Goal: Information Seeking & Learning: Learn about a topic

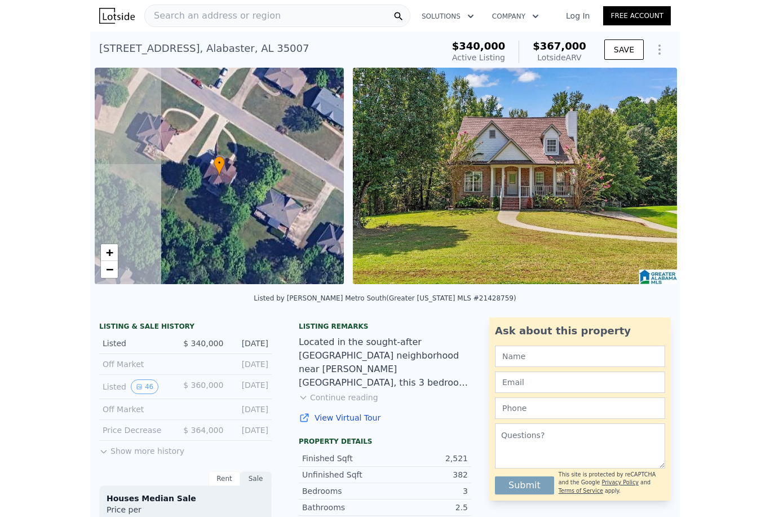
scroll to position [0, 5]
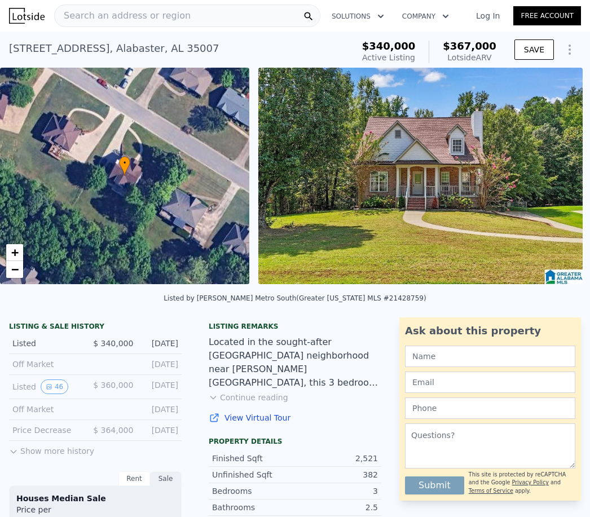
click at [136, 13] on span "Search an address or region" at bounding box center [123, 16] width 136 height 14
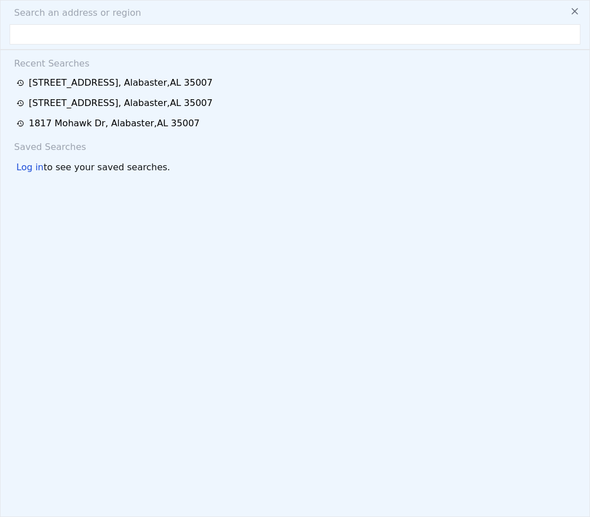
click at [119, 37] on input "text" at bounding box center [295, 34] width 570 height 20
type input "121 Sterling Gate Drive Alabaster, AL 35007"
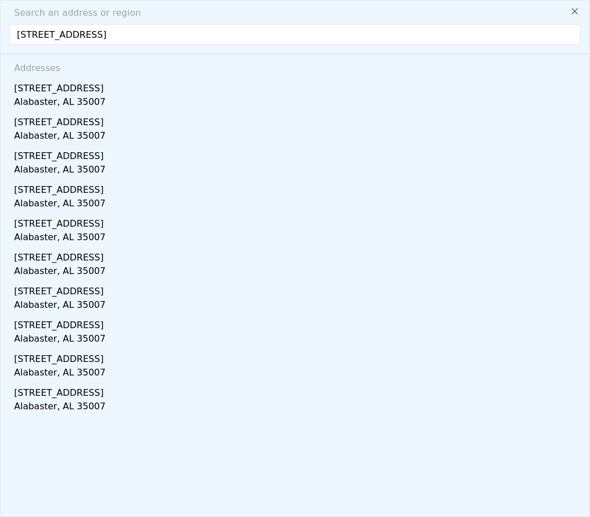
click at [82, 90] on div "[STREET_ADDRESS]" at bounding box center [297, 86] width 566 height 18
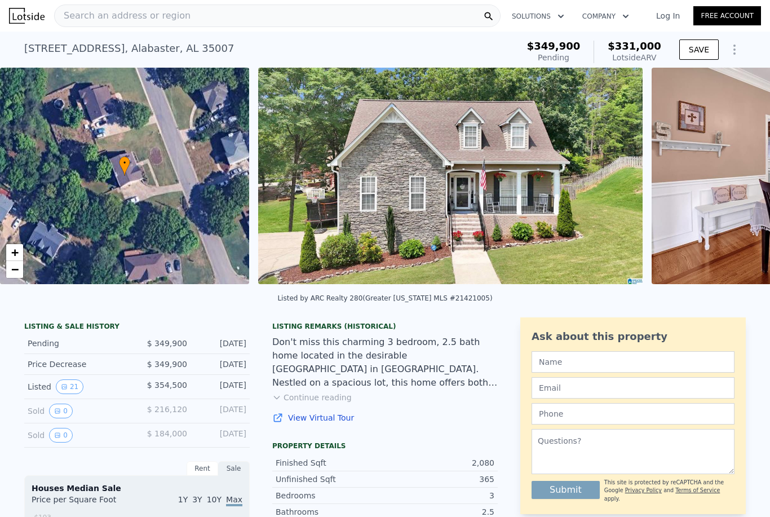
checkbox input "true"
type input "$ 367,000"
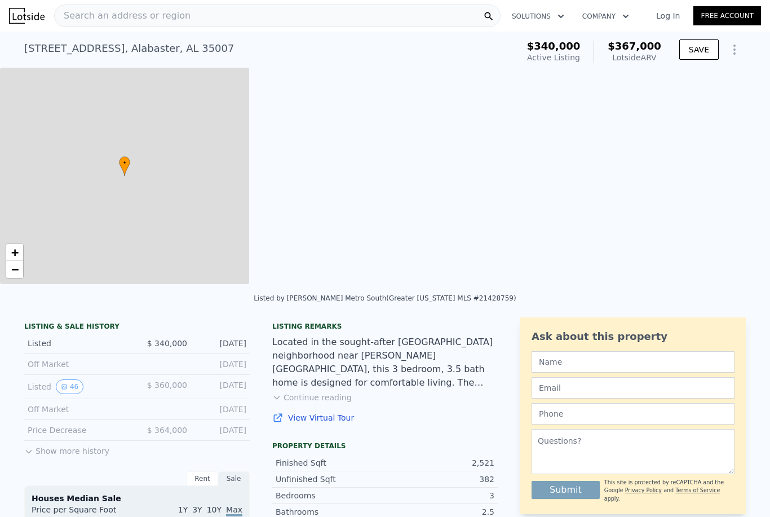
type input "3.5"
type input "1948"
type input "3131"
type input "-$ 14,532"
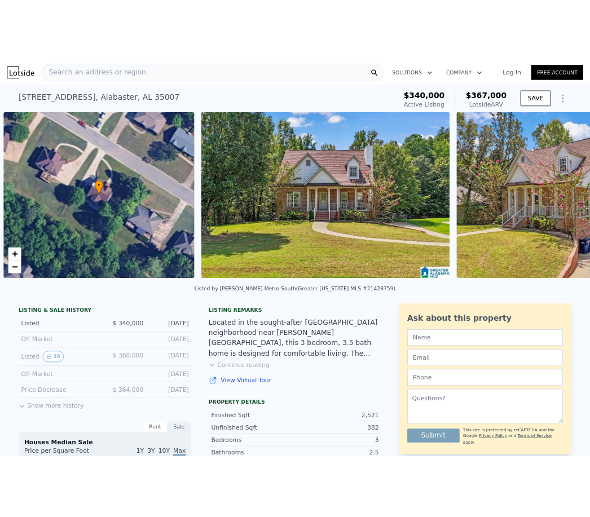
scroll to position [0, 5]
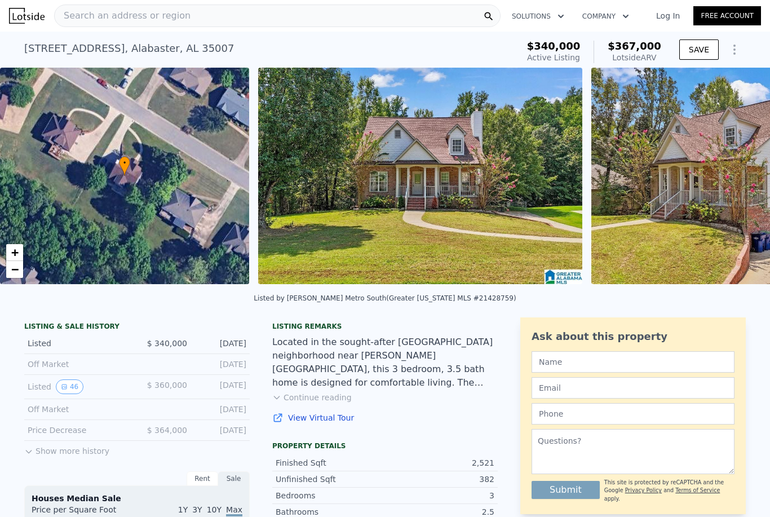
click at [107, 17] on span "Search an address or region" at bounding box center [123, 16] width 136 height 14
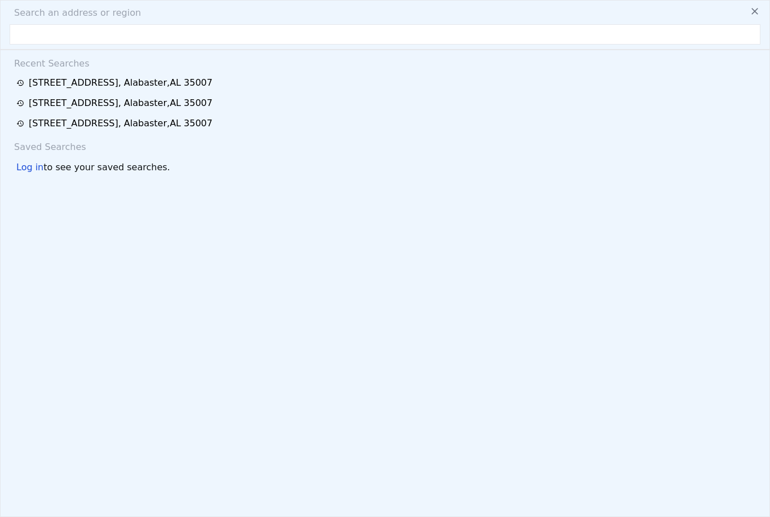
click at [43, 39] on input "text" at bounding box center [385, 34] width 751 height 20
type input "[STREET_ADDRESS]"
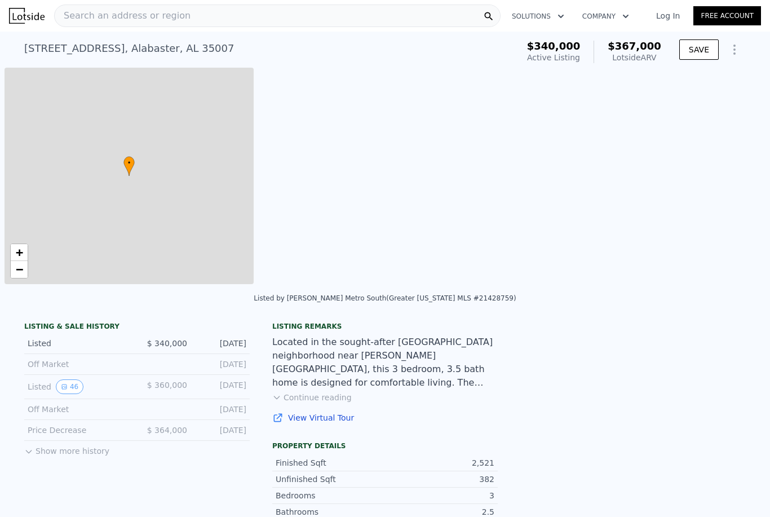
scroll to position [0, 5]
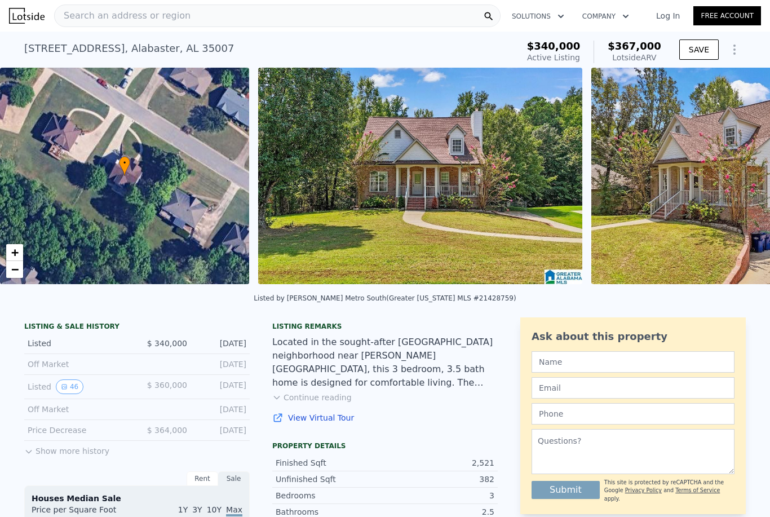
click at [104, 12] on span "Search an address or region" at bounding box center [123, 16] width 136 height 14
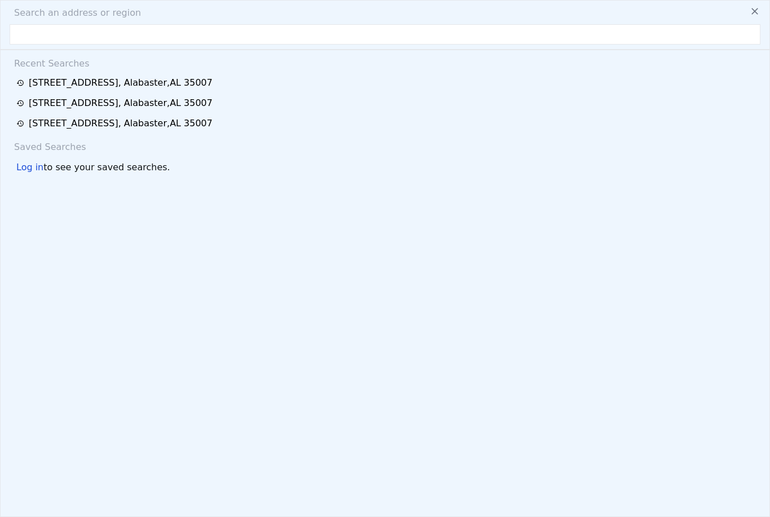
click at [62, 41] on input "text" at bounding box center [385, 34] width 751 height 20
click at [42, 36] on input "text" at bounding box center [385, 34] width 751 height 20
paste input "106 ORCHARD LANE HELENA, AL 35080"
type input "106 ORCHARD LANE HELENA, AL 35080"
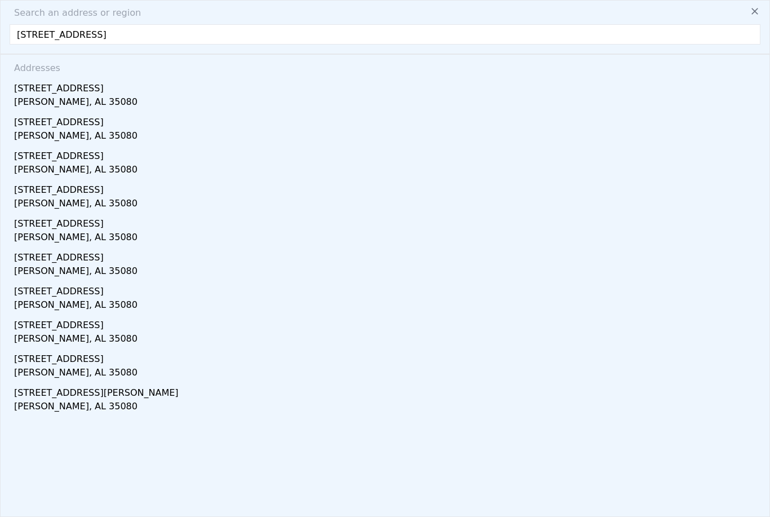
click at [34, 90] on div "[STREET_ADDRESS]" at bounding box center [387, 86] width 746 height 18
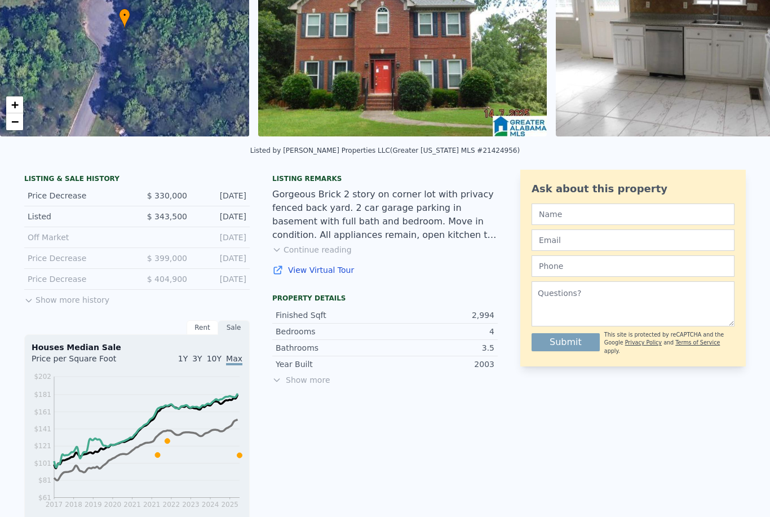
scroll to position [149, 0]
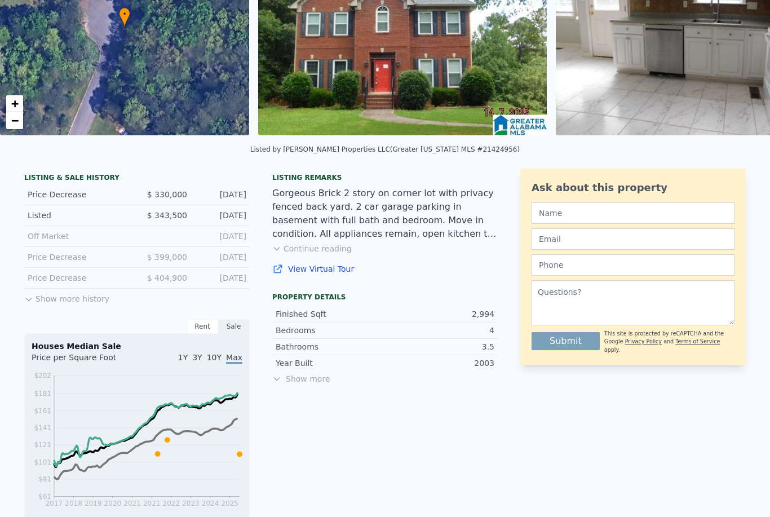
click at [57, 303] on button "Show more history" at bounding box center [66, 297] width 85 height 16
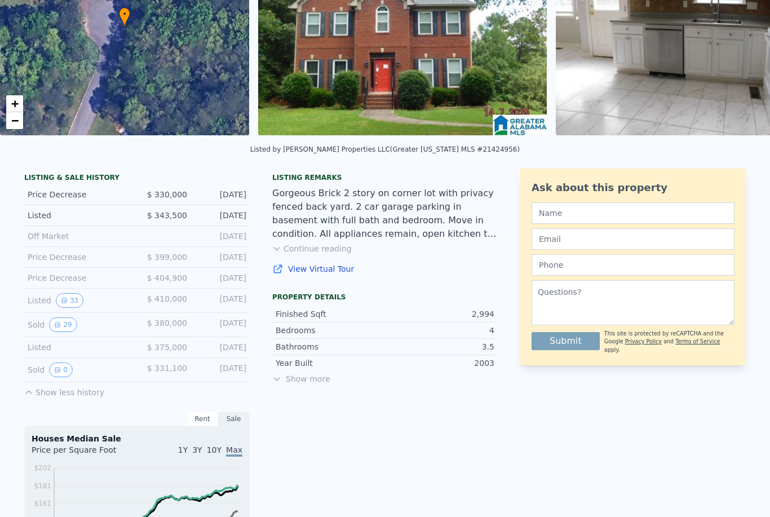
click at [59, 325] on icon "View historical data" at bounding box center [57, 324] width 5 height 5
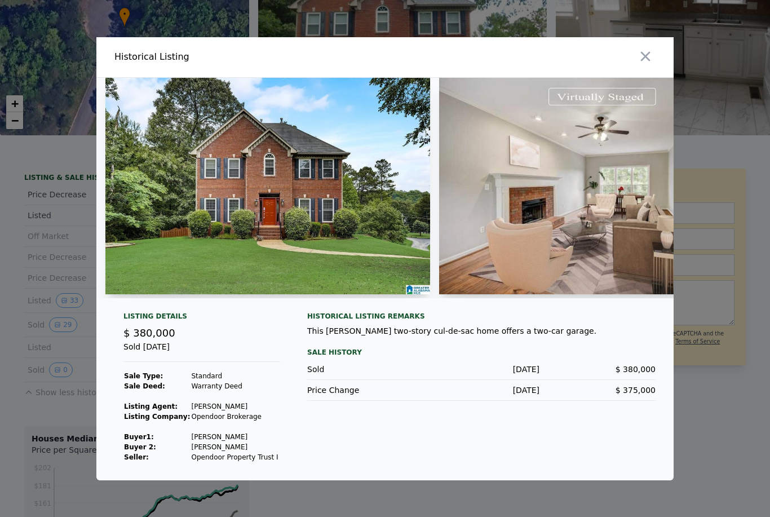
click at [173, 278] on img at bounding box center [267, 186] width 325 height 216
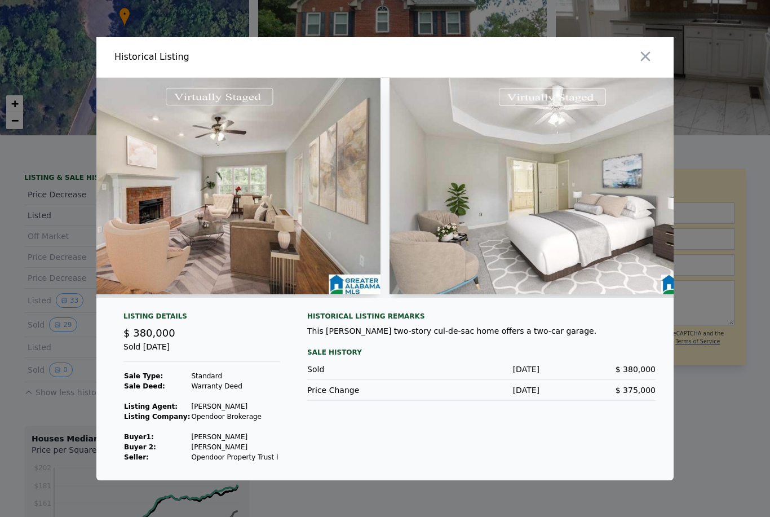
scroll to position [0, 382]
click at [162, 246] on img at bounding box center [219, 186] width 325 height 216
click at [627, 175] on img at bounding box center [553, 186] width 324 height 216
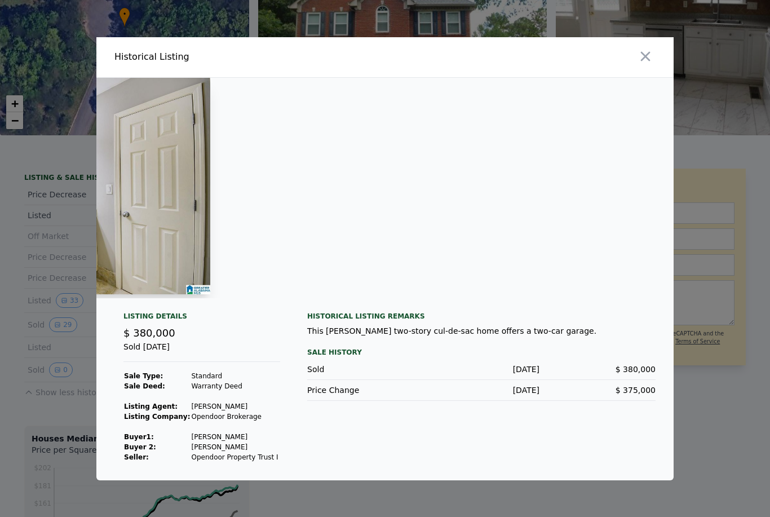
scroll to position [0, 8225]
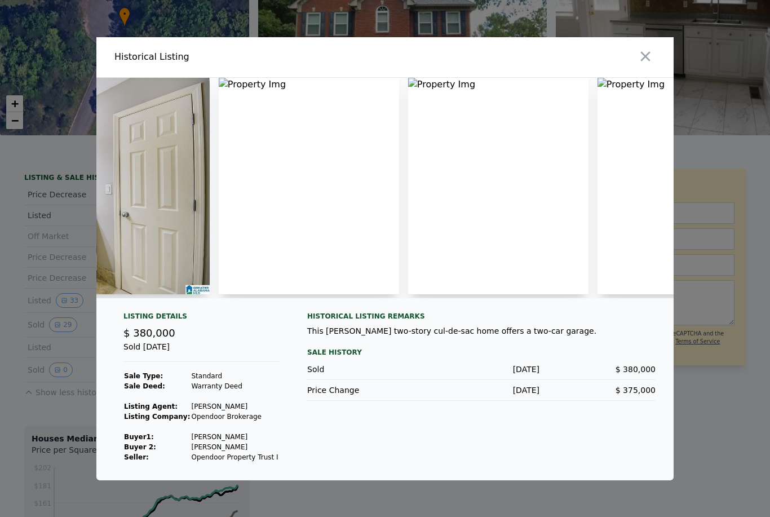
click at [147, 221] on img at bounding box center [47, 186] width 325 height 216
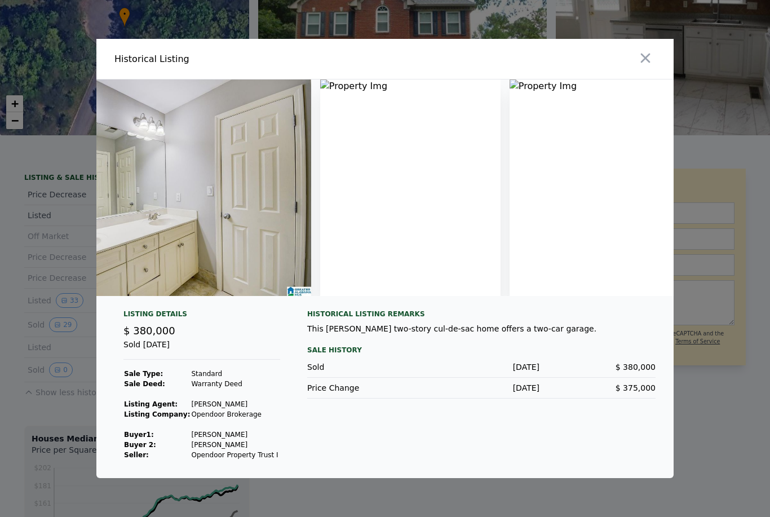
scroll to position [0, 0]
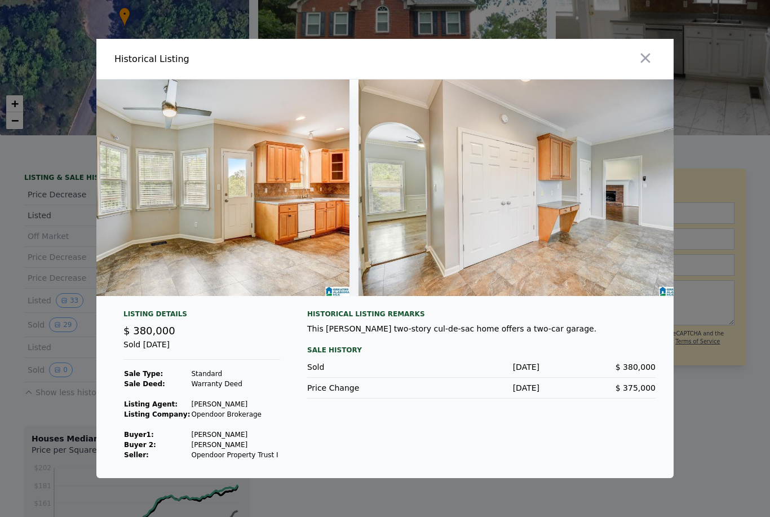
click at [646, 63] on icon "button" at bounding box center [646, 59] width 10 height 10
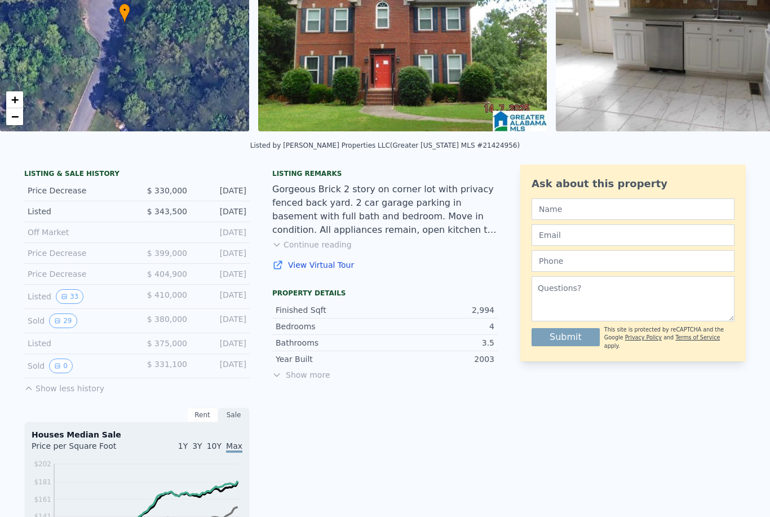
scroll to position [152, 0]
click at [336, 246] on button "Continue reading" at bounding box center [311, 245] width 79 height 11
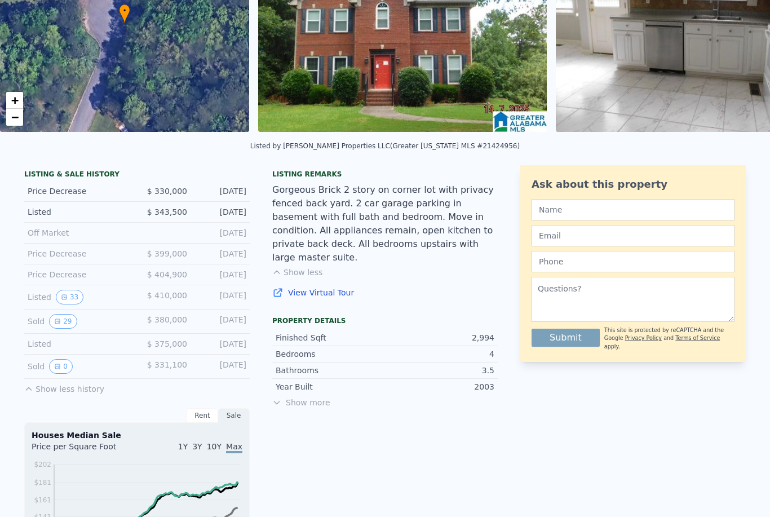
click at [309, 267] on button "Show less" at bounding box center [297, 272] width 50 height 11
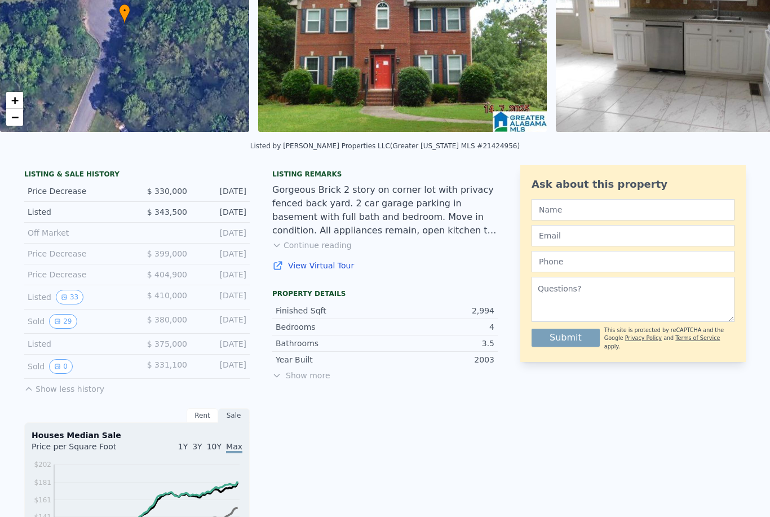
click at [335, 242] on button "Continue reading" at bounding box center [311, 245] width 79 height 11
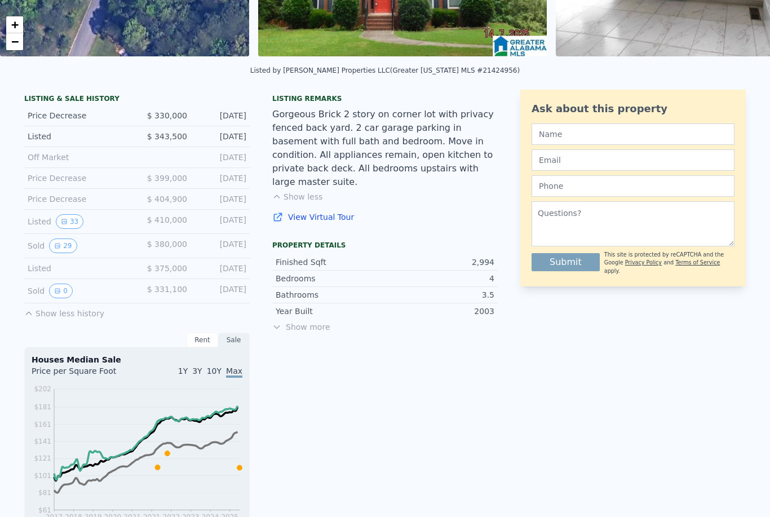
scroll to position [227, 0]
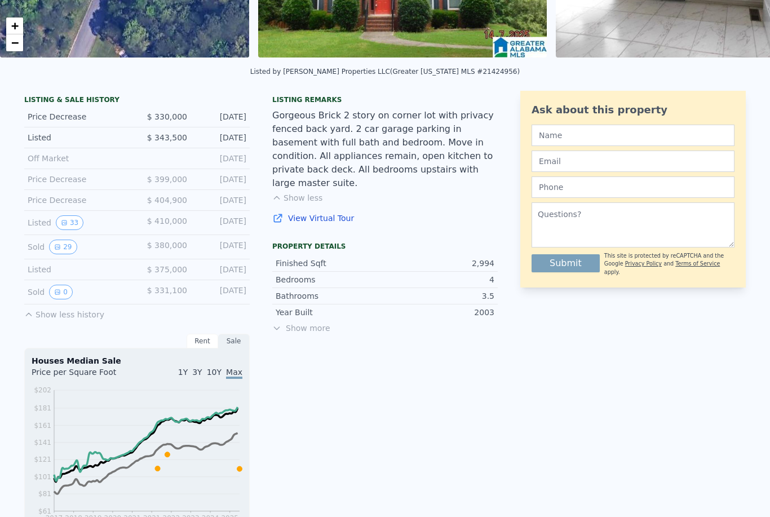
click at [70, 224] on button "33" at bounding box center [70, 222] width 28 height 15
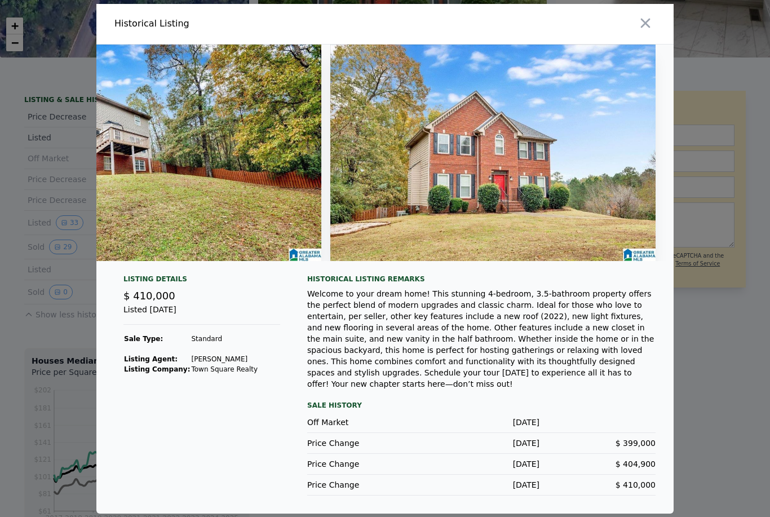
scroll to position [0, 10477]
click at [646, 19] on button "button" at bounding box center [645, 23] width 20 height 20
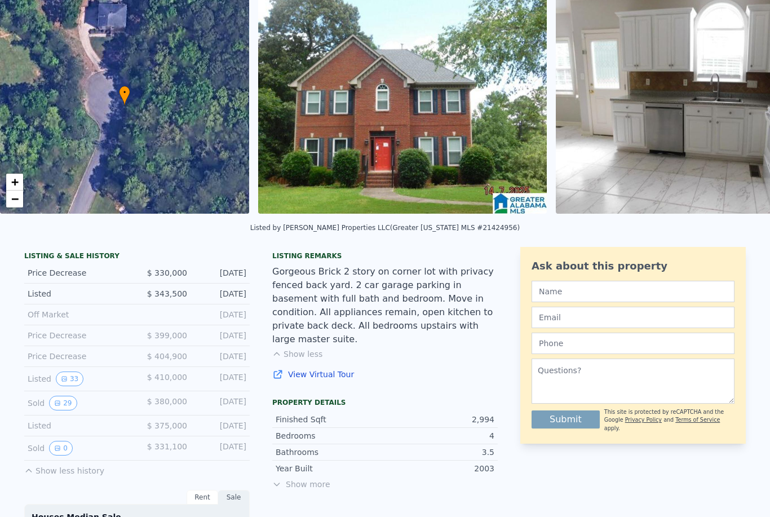
scroll to position [51, 0]
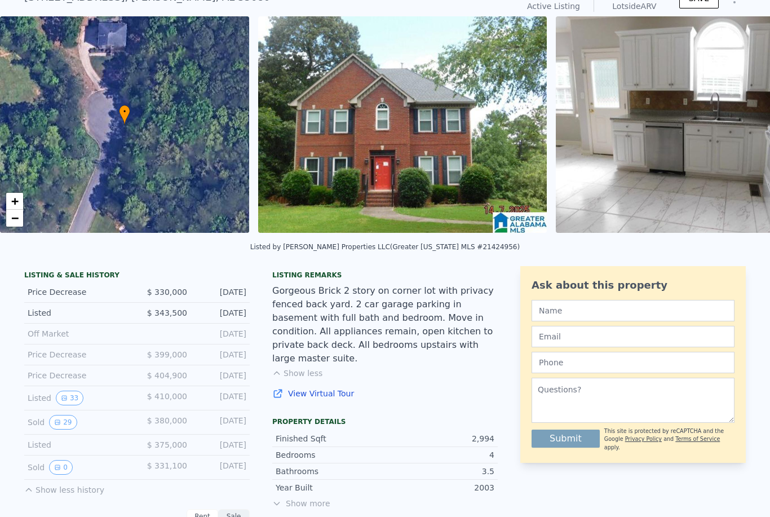
click at [126, 367] on div "Price Decrease $ 404,900 Dec 2, 2024" at bounding box center [136, 375] width 225 height 21
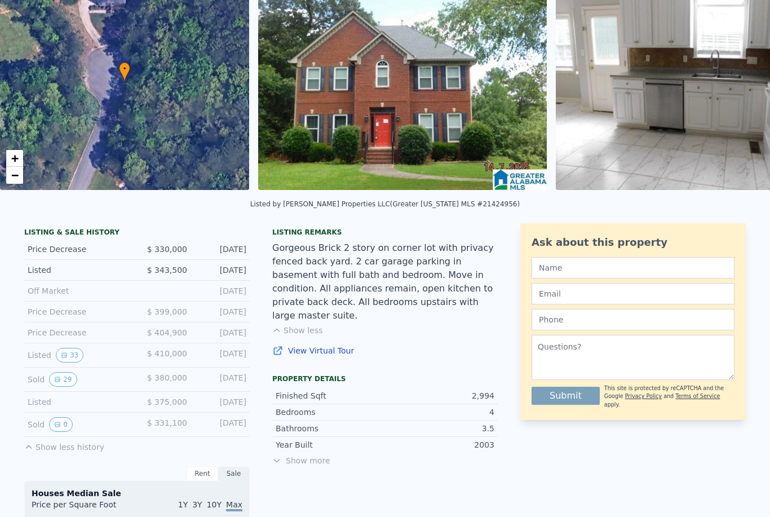
scroll to position [50, 0]
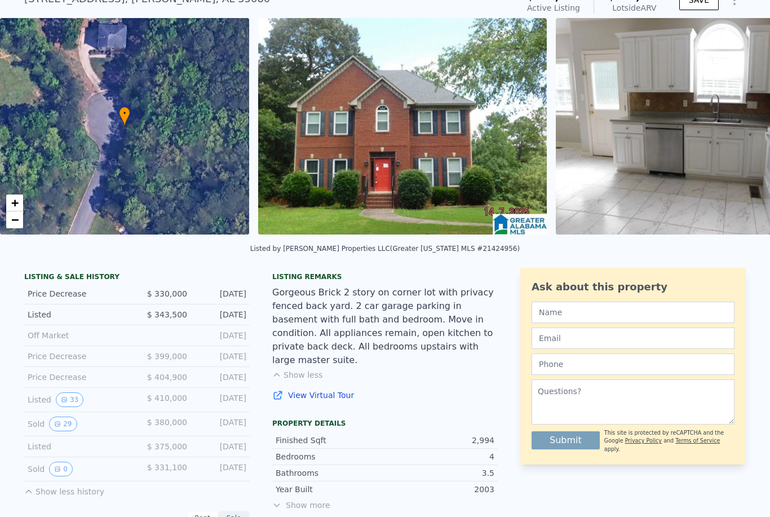
click at [39, 277] on div "LISTING & SALE HISTORY" at bounding box center [136, 277] width 225 height 11
type input "$ 367,000"
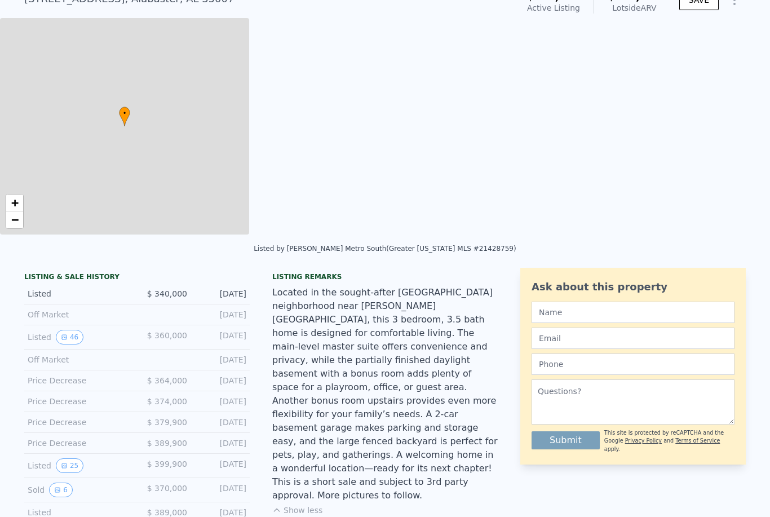
type input "3"
type input "2"
type input "3.5"
type input "1948"
type input "3131"
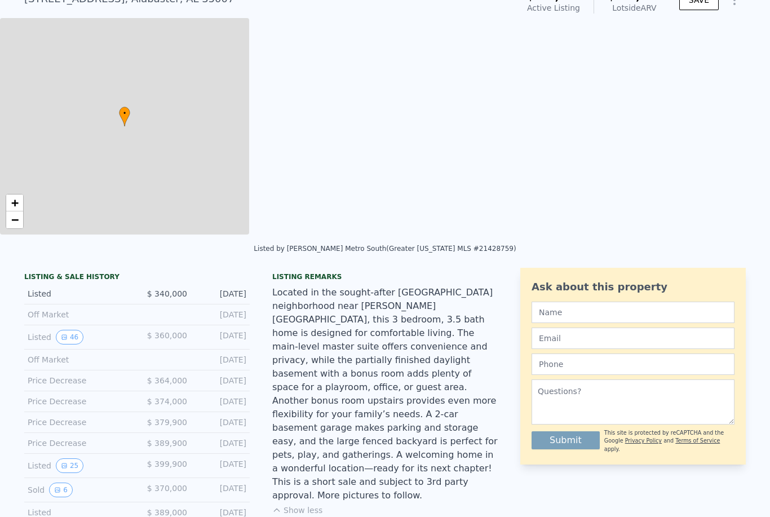
type input "10800"
type input "19890"
type input "-$ 14,532"
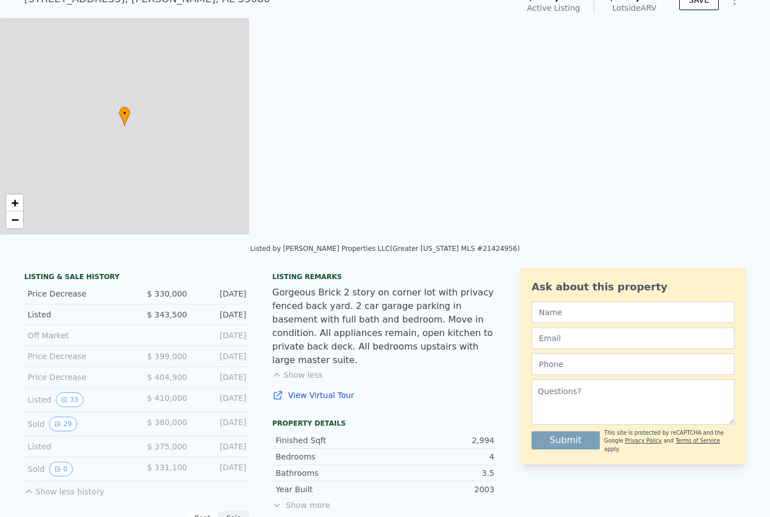
type input "$ 502,000"
type input "4"
type input "2.5"
type input "4"
type input "2360"
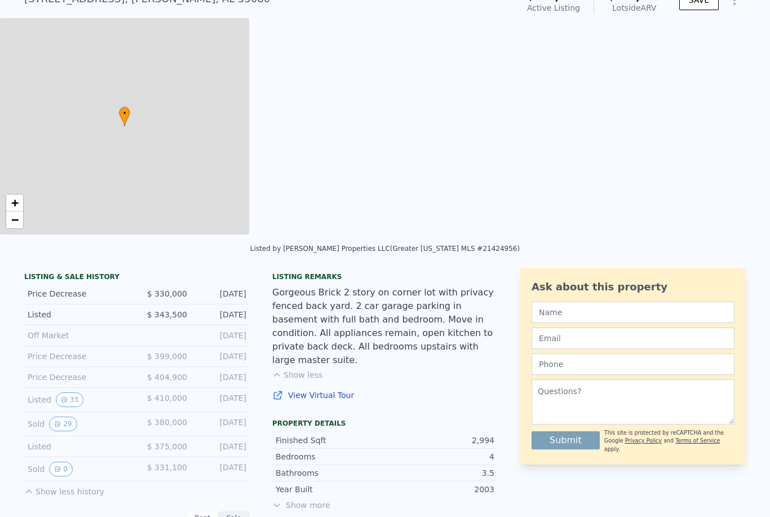
type input "3792"
type input "15987"
type input "31230"
type input "$ 124,097"
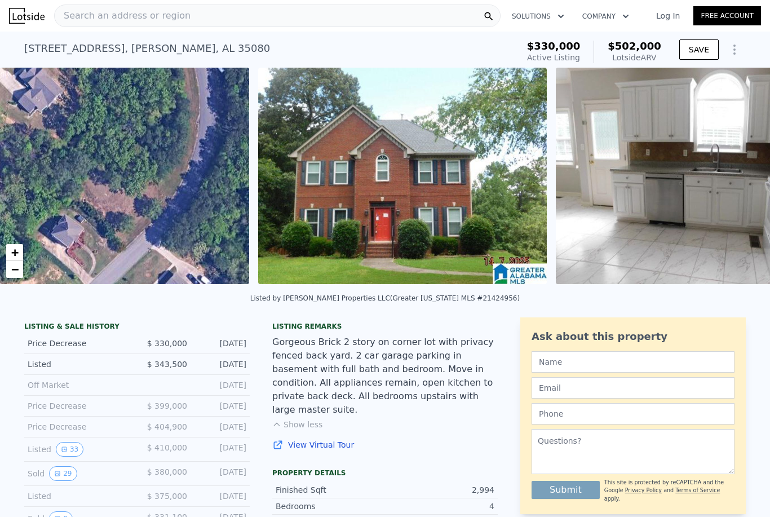
click at [446, 15] on div "Search an address or region" at bounding box center [277, 16] width 446 height 23
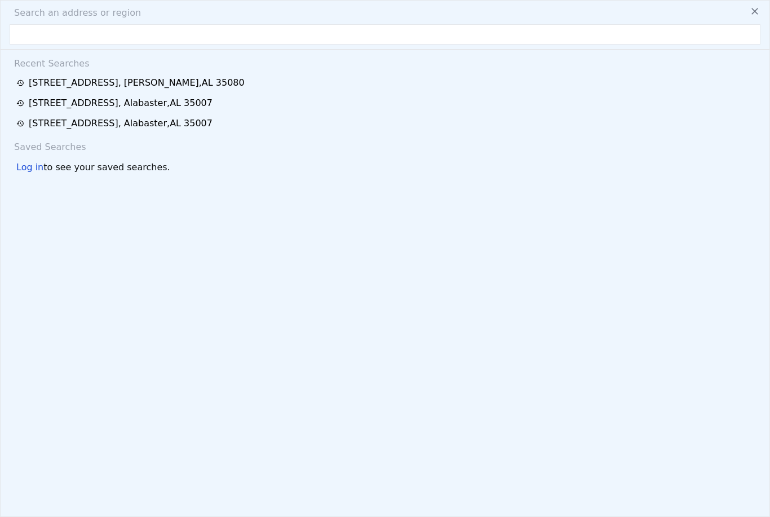
click at [52, 30] on input "text" at bounding box center [385, 34] width 751 height 20
type input "104 CAMDEN CIRCLE ALABASTER, AL 35007"
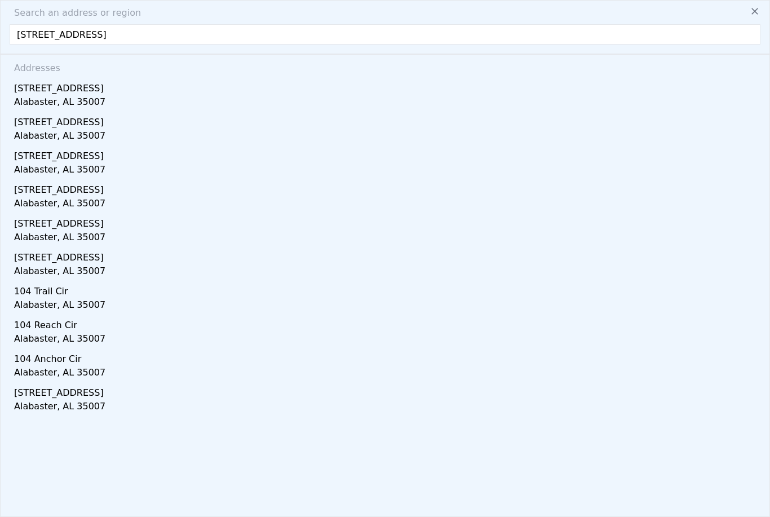
click at [74, 92] on div "104 Camden Cir" at bounding box center [387, 86] width 746 height 18
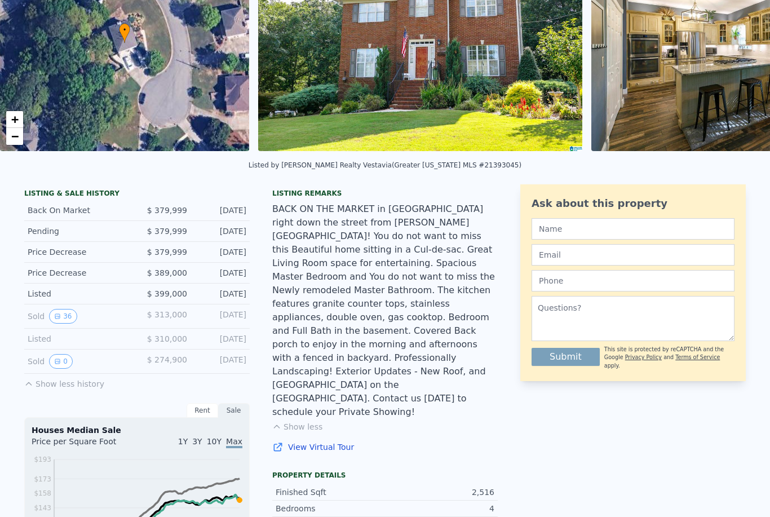
scroll to position [137, 0]
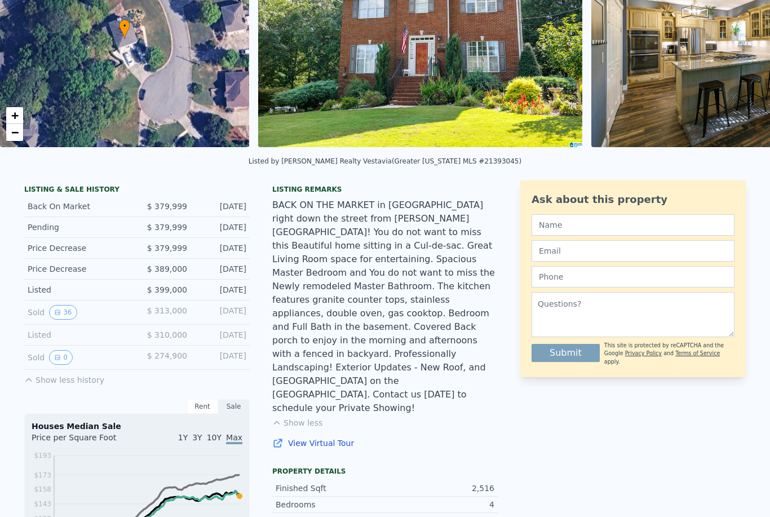
click at [58, 314] on icon "View historical data" at bounding box center [57, 312] width 5 height 5
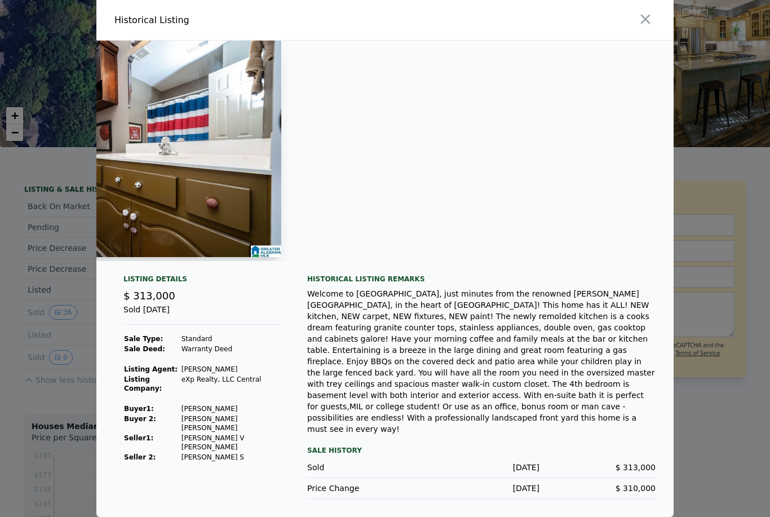
scroll to position [0, 8985]
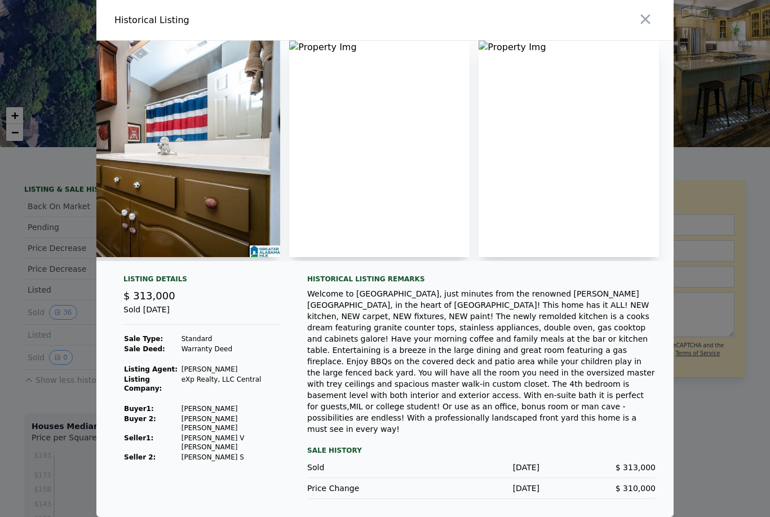
click at [646, 27] on icon "button" at bounding box center [645, 19] width 16 height 16
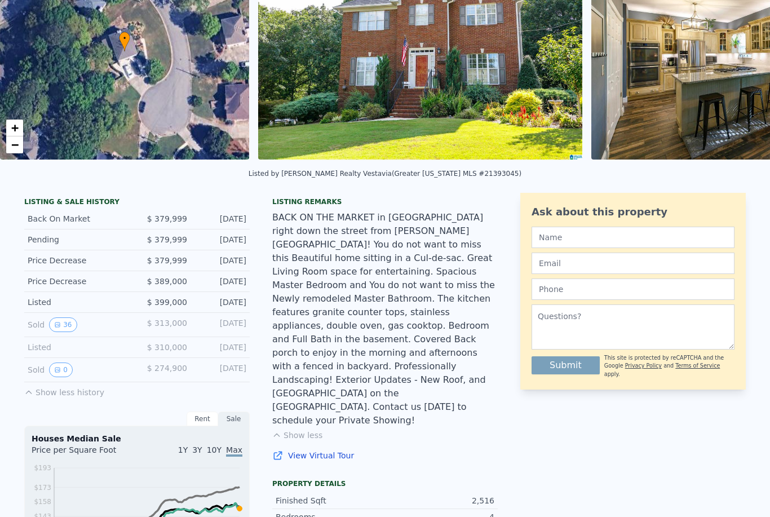
scroll to position [128, 0]
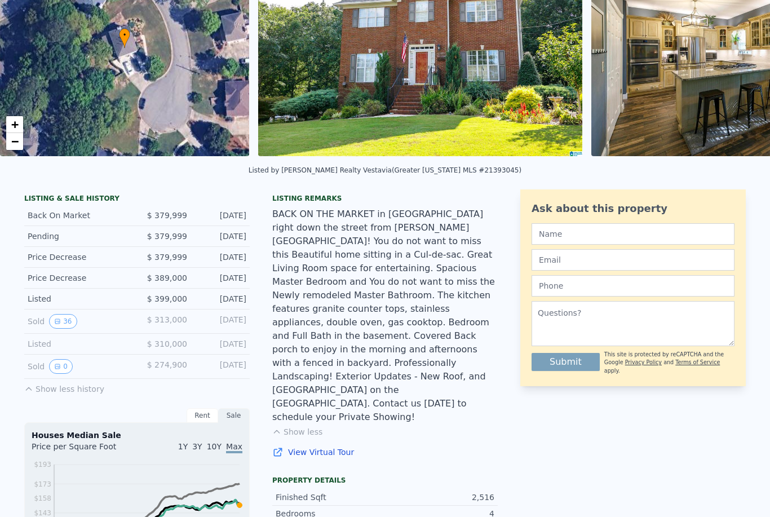
click at [78, 382] on button "Show less history" at bounding box center [64, 387] width 80 height 16
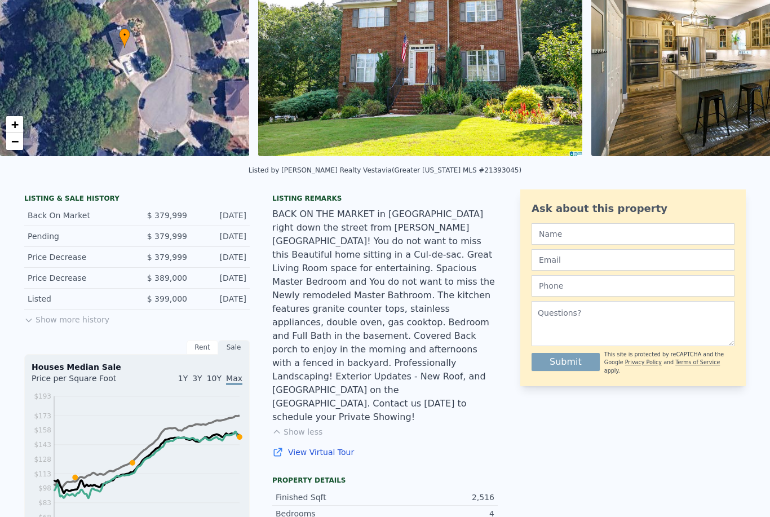
click at [76, 316] on button "Show more history" at bounding box center [66, 317] width 85 height 16
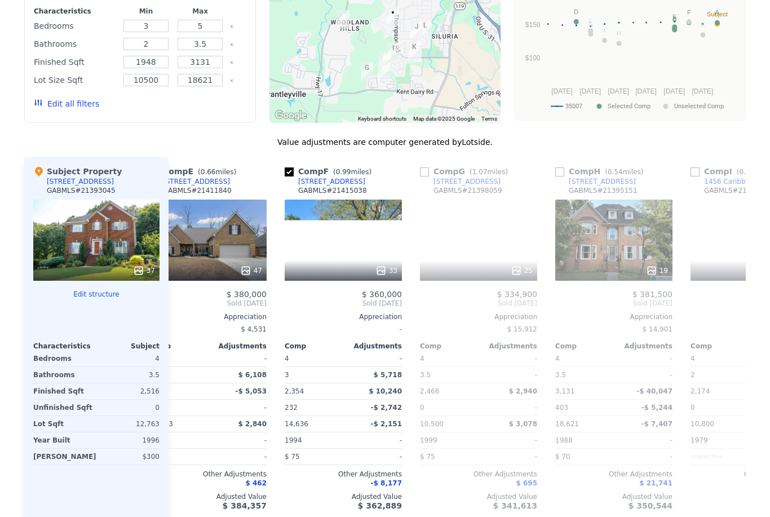
scroll to position [0, 570]
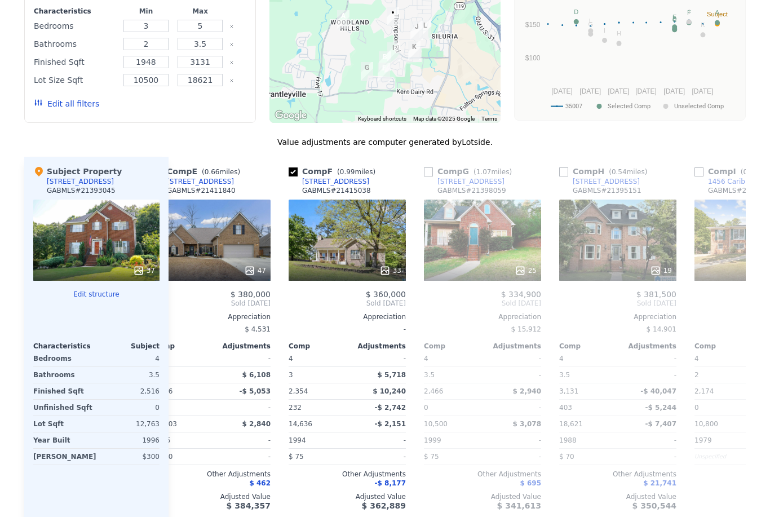
click at [383, 228] on div "33" at bounding box center [347, 240] width 117 height 81
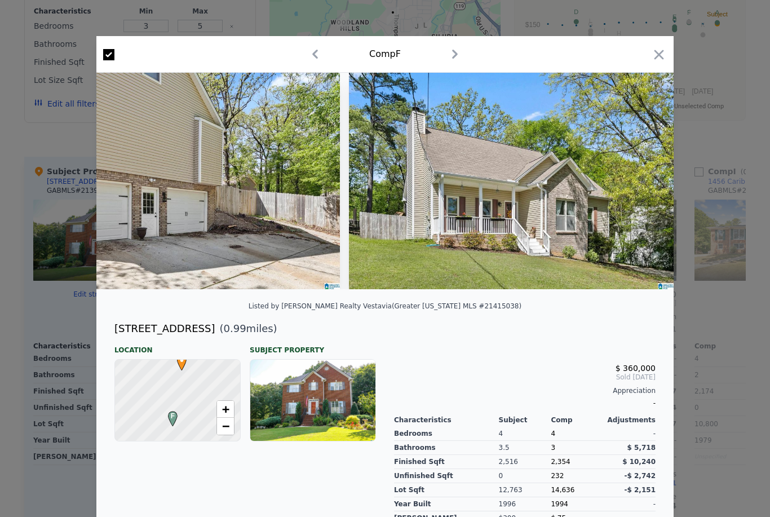
scroll to position [0, 10419]
click at [664, 54] on icon "button" at bounding box center [659, 55] width 16 height 16
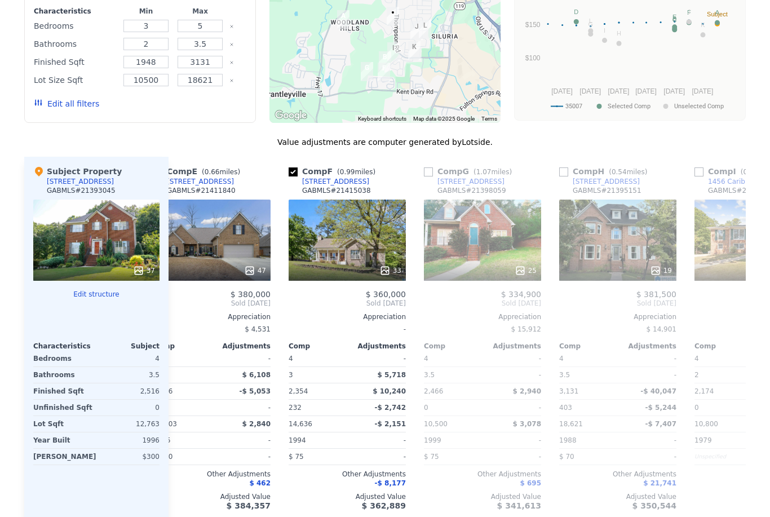
click at [523, 232] on div "25" at bounding box center [482, 240] width 117 height 81
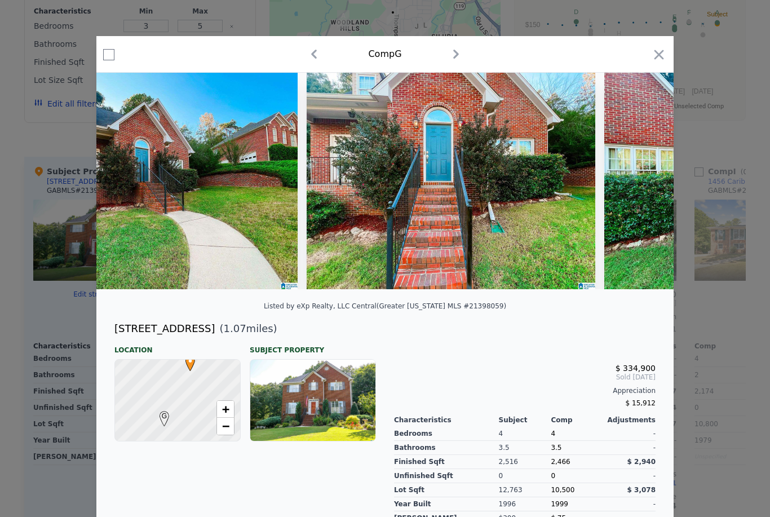
scroll to position [0, 1256]
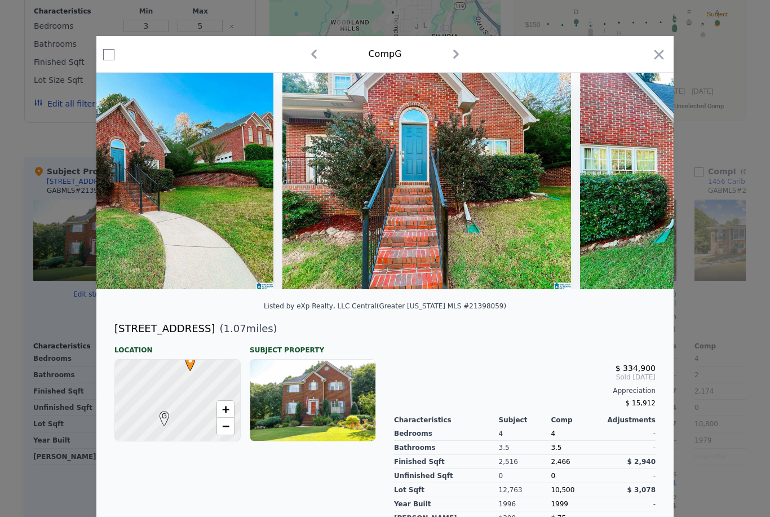
click at [657, 52] on icon "button" at bounding box center [659, 55] width 16 height 16
